Goal: Information Seeking & Learning: Understand process/instructions

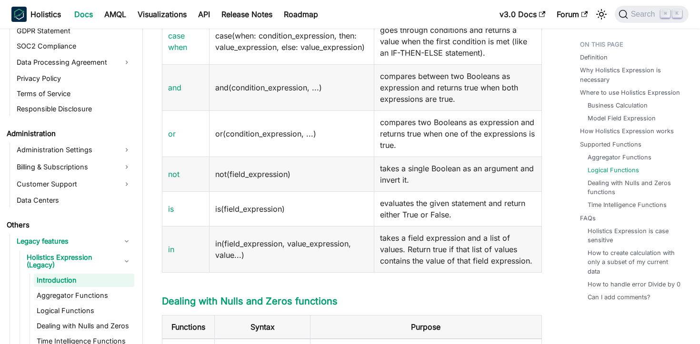
scroll to position [1623, 0]
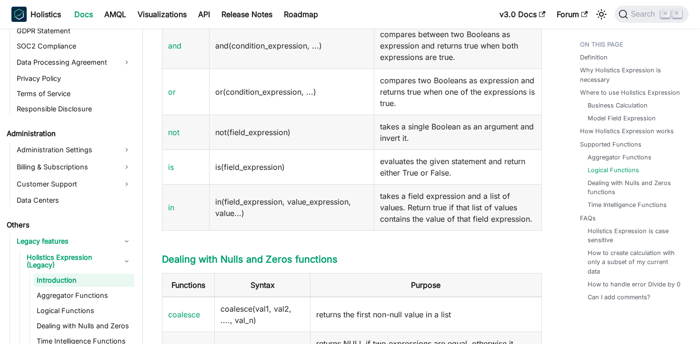
click at [423, 224] on td "takes a field expression and a list of values. Return true if that list of valu…" at bounding box center [457, 207] width 167 height 46
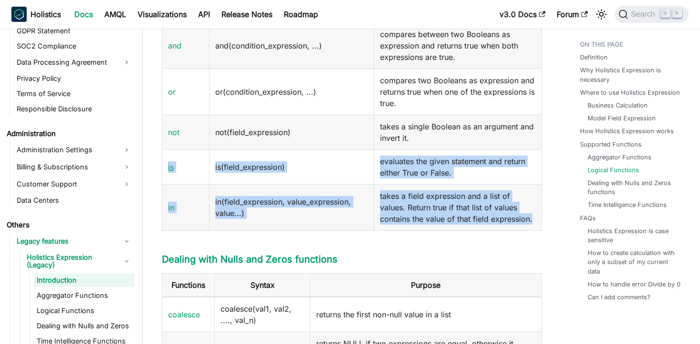
drag, startPoint x: 534, startPoint y: 220, endPoint x: 168, endPoint y: 166, distance: 370.2
click at [168, 166] on tbody "case when case(when: condition_expression, then: value_expression, else: value_…" at bounding box center [351, 103] width 379 height 255
click at [387, 217] on td "takes a field expression and a list of values. Return true if that list of valu…" at bounding box center [457, 207] width 167 height 46
drag, startPoint x: 536, startPoint y: 219, endPoint x: 157, endPoint y: 160, distance: 383.6
click at [157, 160] on article "Others Legacy features Holistics Expression (Legacy) Introduction On this page …" at bounding box center [351, 51] width 395 height 3274
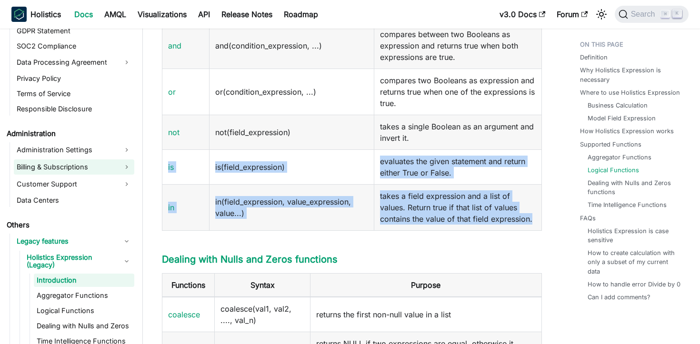
copy tbody "is is(field_expression) evaluates the given statement and return either True or…"
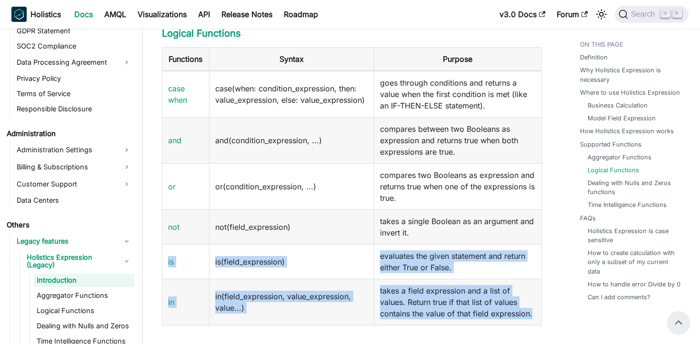
scroll to position [1527, 0]
click at [493, 305] on td "takes a field expression and a list of values. Return true if that list of valu…" at bounding box center [457, 302] width 167 height 46
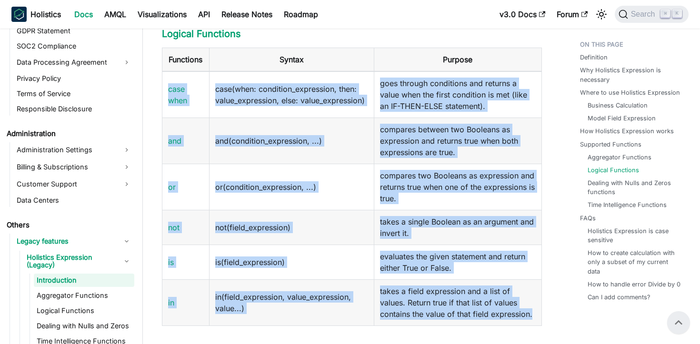
drag, startPoint x: 469, startPoint y: 279, endPoint x: 167, endPoint y: 93, distance: 353.8
click at [167, 93] on tbody "case when case(when: condition_expression, then: value_expression, else: value_…" at bounding box center [351, 198] width 379 height 255
copy tbody "case when case(when: condition_expression, then: value_expression, else: value_…"
